Goal: Find specific page/section: Find specific page/section

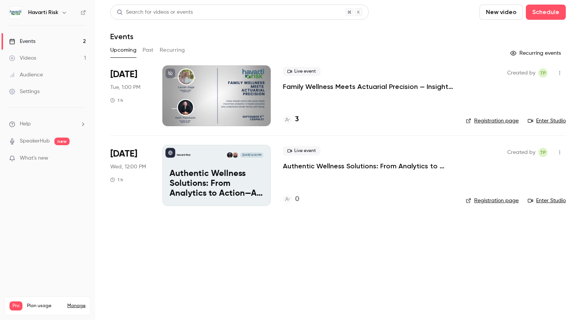
click at [386, 164] on p "Authentic Wellness Solutions: From Analytics to Action—A Fireside Chat with Hav…" at bounding box center [368, 166] width 171 height 9
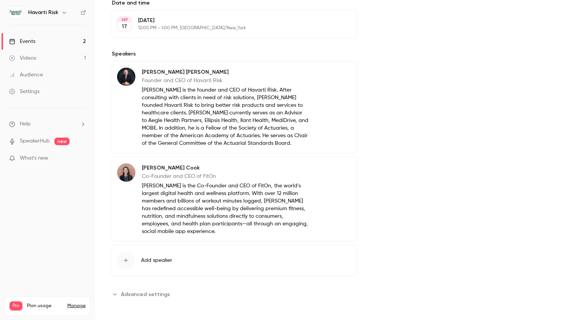
scroll to position [259, 0]
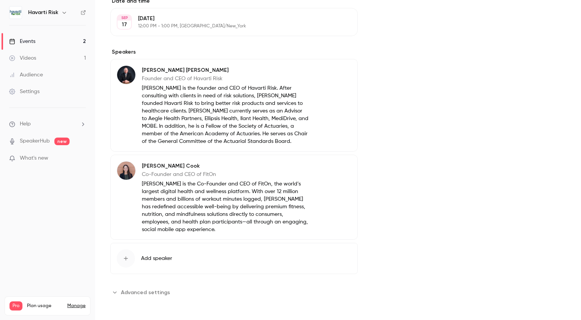
click at [142, 293] on span "Advanced settings" at bounding box center [145, 292] width 49 height 8
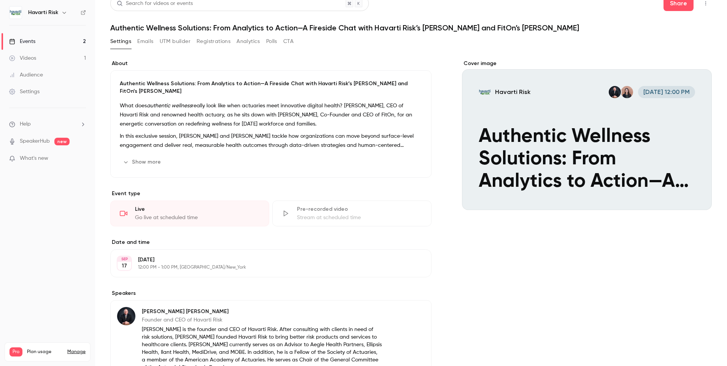
scroll to position [0, 0]
